Goal: Task Accomplishment & Management: Use online tool/utility

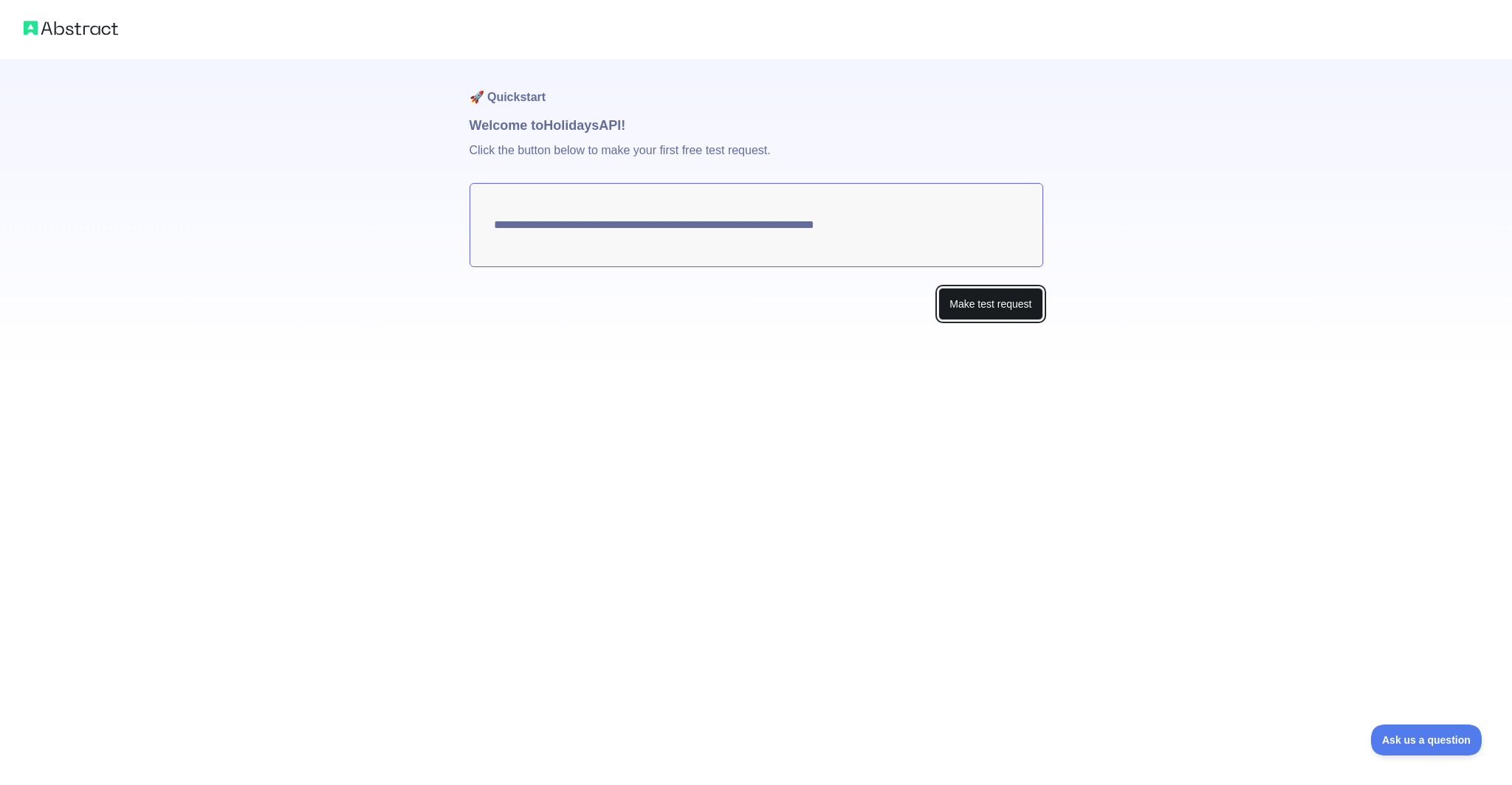
drag, startPoint x: 1023, startPoint y: 310, endPoint x: 995, endPoint y: 290, distance: 34.4
click at [1020, 308] on button "Make test request" at bounding box center [989, 304] width 104 height 33
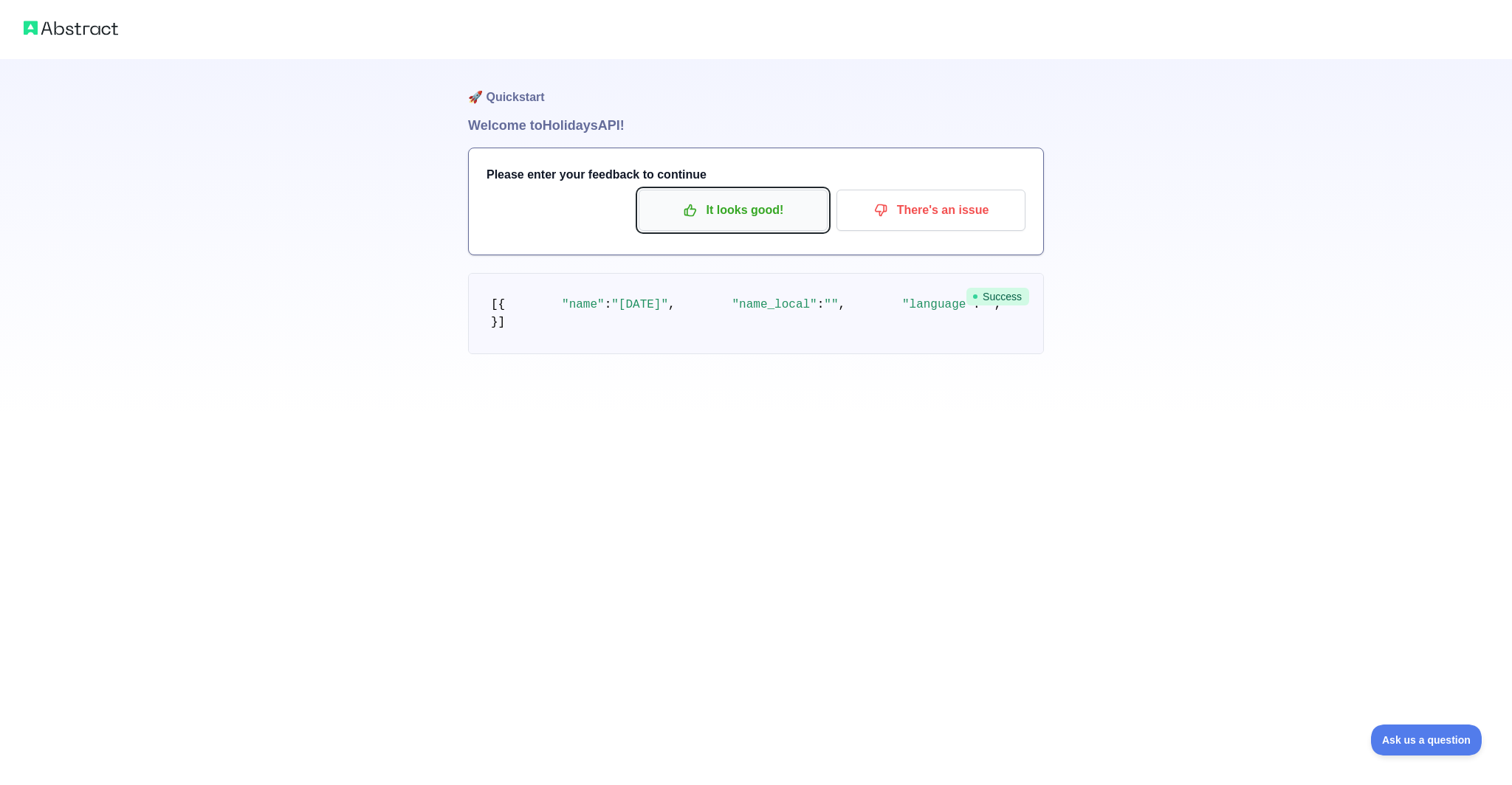
click at [694, 205] on icon "button" at bounding box center [690, 210] width 15 height 15
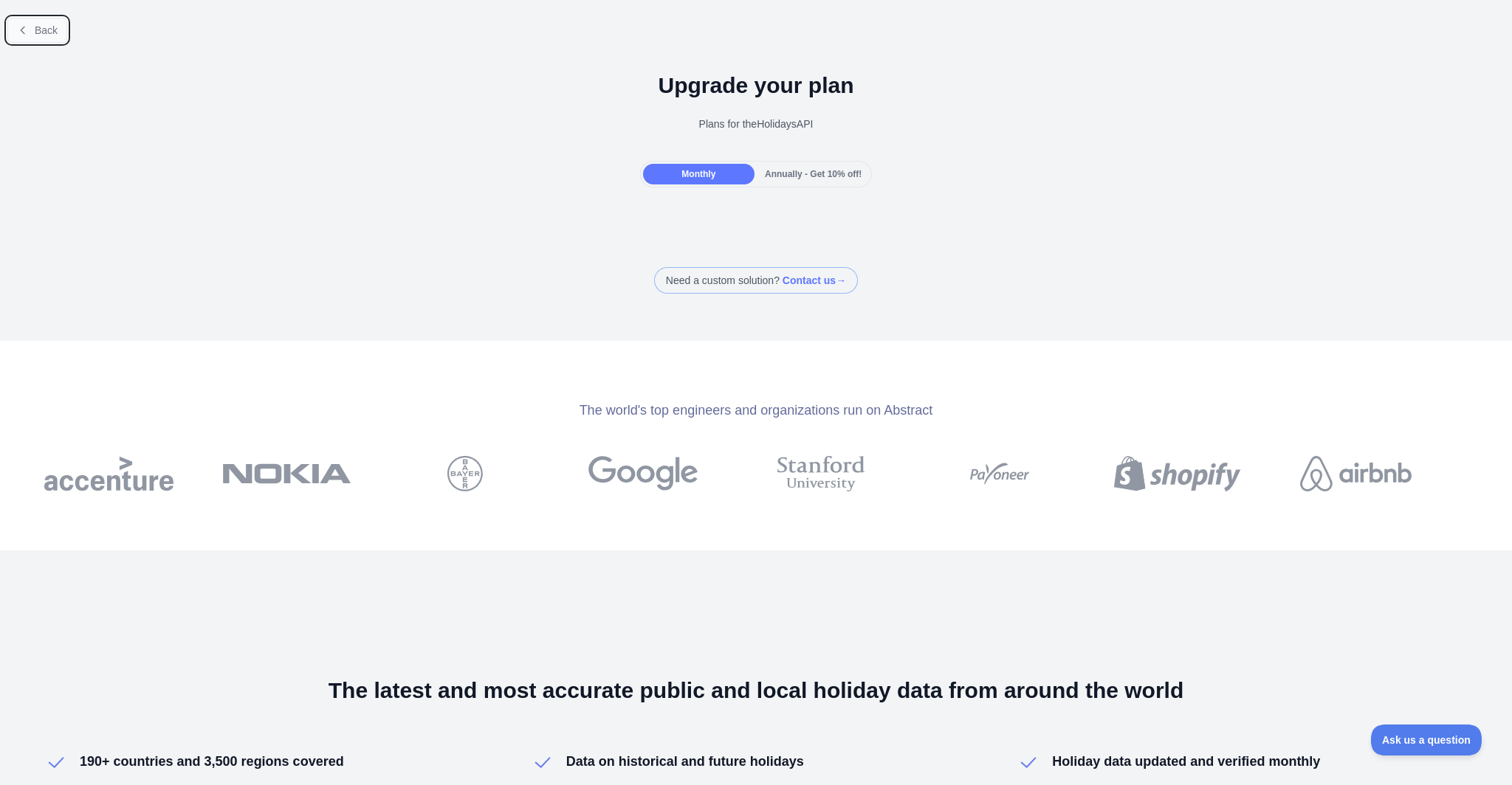
click at [26, 31] on icon at bounding box center [23, 31] width 12 height 12
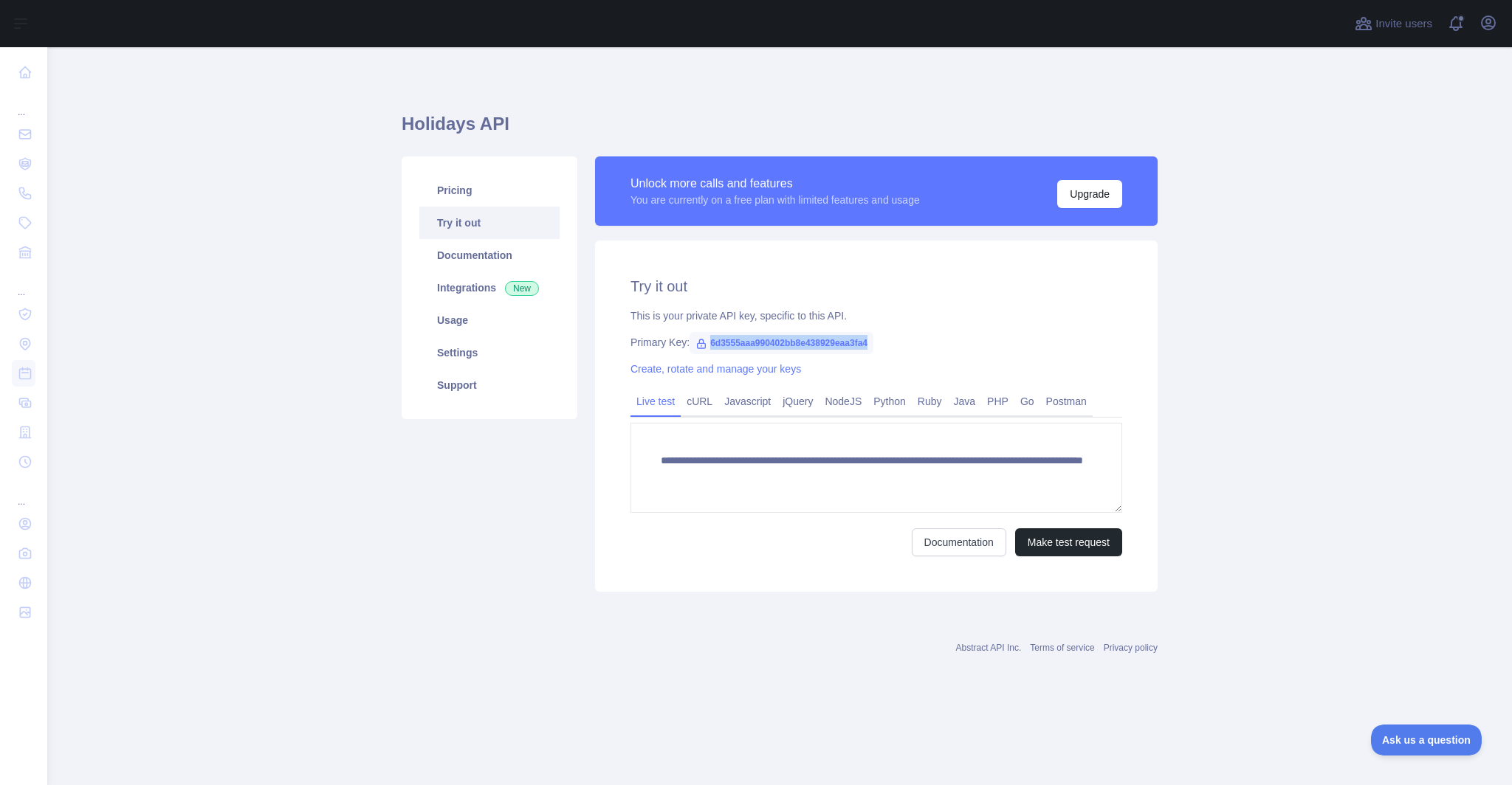
drag, startPoint x: 865, startPoint y: 341, endPoint x: 703, endPoint y: 340, distance: 162.0
click at [703, 340] on span "6d3555aaa990402bb8e438929eaa3fa4" at bounding box center [781, 343] width 184 height 22
drag, startPoint x: 653, startPoint y: 459, endPoint x: 708, endPoint y: 511, distance: 75.7
click at [708, 511] on textarea "**********" at bounding box center [877, 468] width 492 height 90
